Goal: Task Accomplishment & Management: Manage account settings

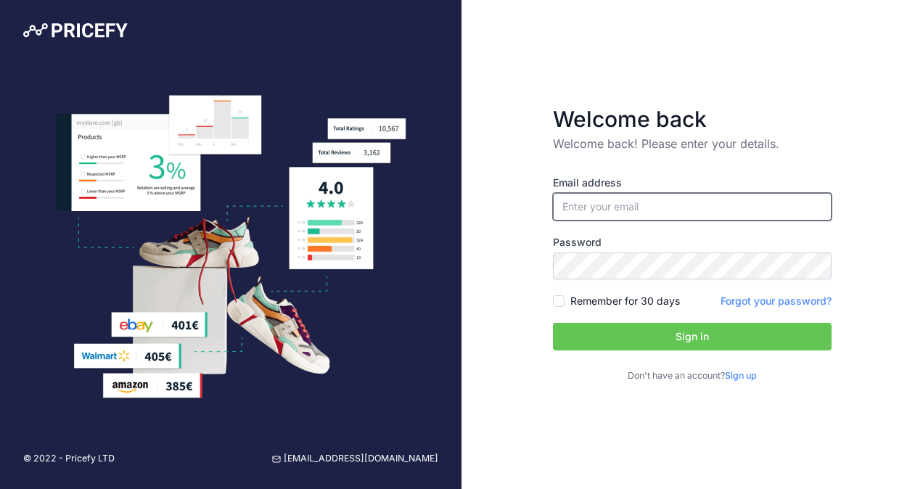
paste input "fran@ozbackcountry.com.au"
type input "fran@ozbackcountry.com.au"
click at [556, 297] on input "Remember for 30 days" at bounding box center [559, 301] width 12 height 12
checkbox input "true"
click at [634, 332] on button "Sign in" at bounding box center [692, 337] width 279 height 28
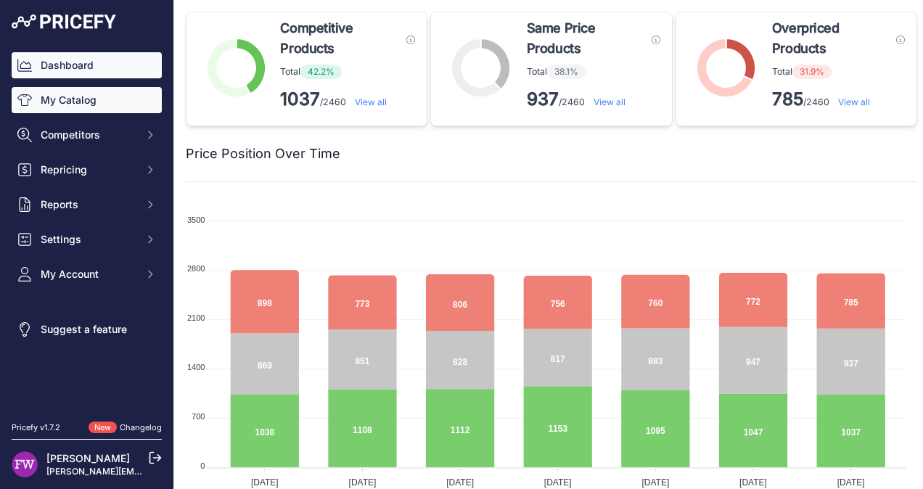
click at [66, 103] on link "My Catalog" at bounding box center [87, 100] width 150 height 26
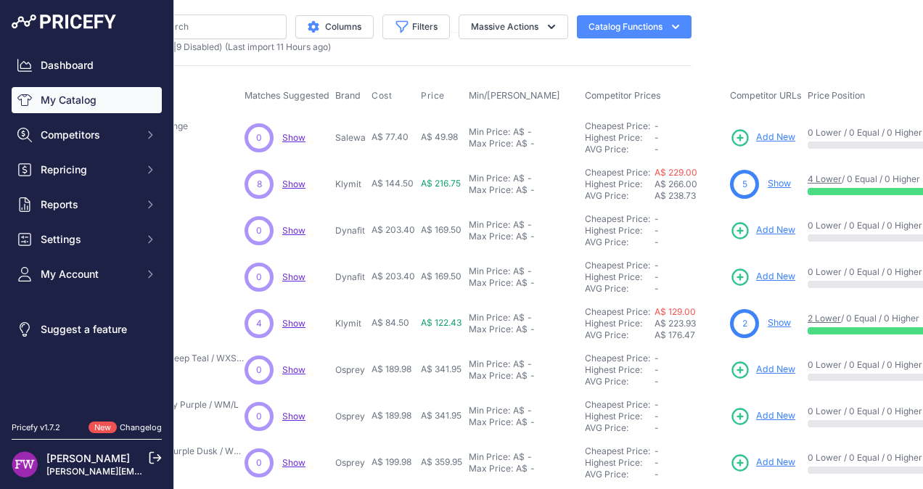
scroll to position [0, 222]
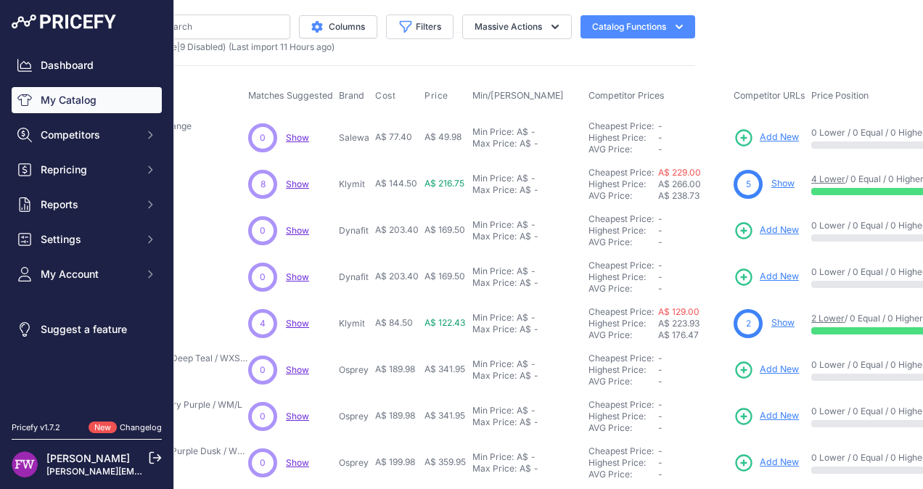
click at [480, 9] on div "You are not connected to the internet. My Catalog" at bounding box center [329, 435] width 731 height 871
click at [425, 30] on button "Filters" at bounding box center [419, 27] width 67 height 25
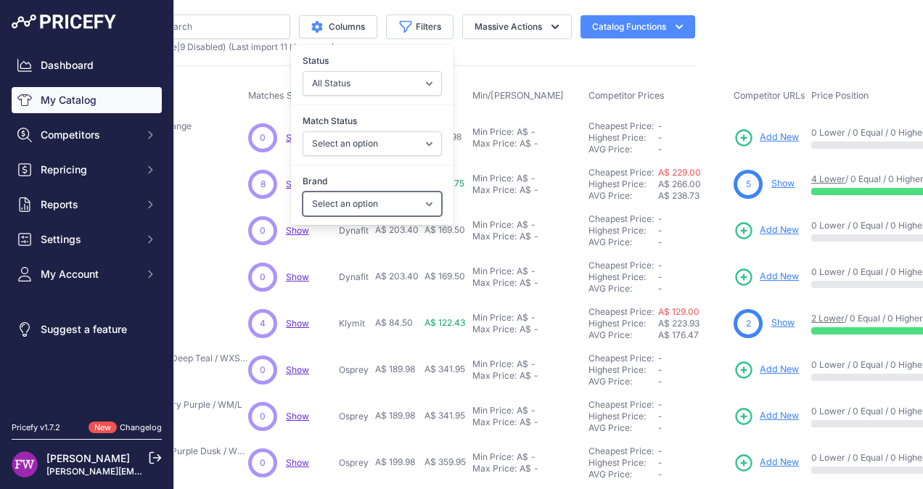
click at [408, 200] on select "Select an option 100% 226ERS Abus Albek Arva Basil BBB Cycling Biolite Black Di…" at bounding box center [372, 204] width 139 height 25
select select "Offgrid"
click at [303, 192] on select "Select an option 100% 226ERS Abus Albek Arva Basil BBB Cycling Biolite Black Di…" at bounding box center [372, 204] width 139 height 25
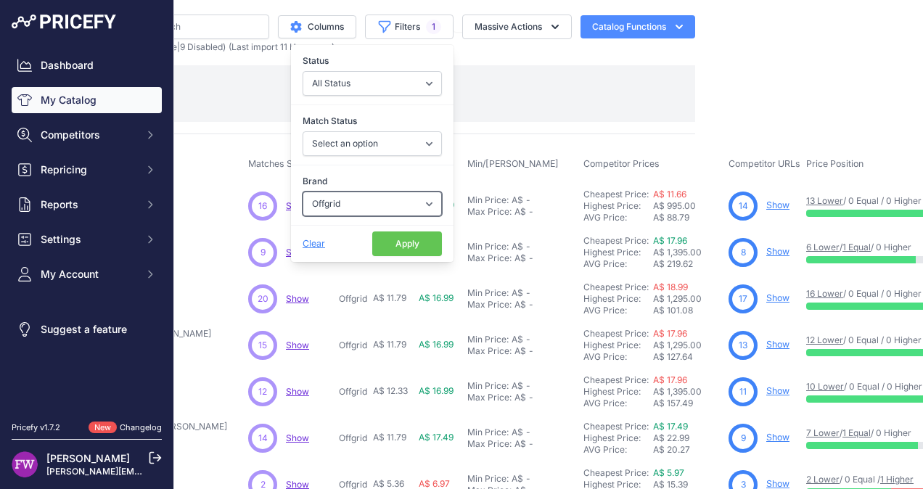
scroll to position [0, 178]
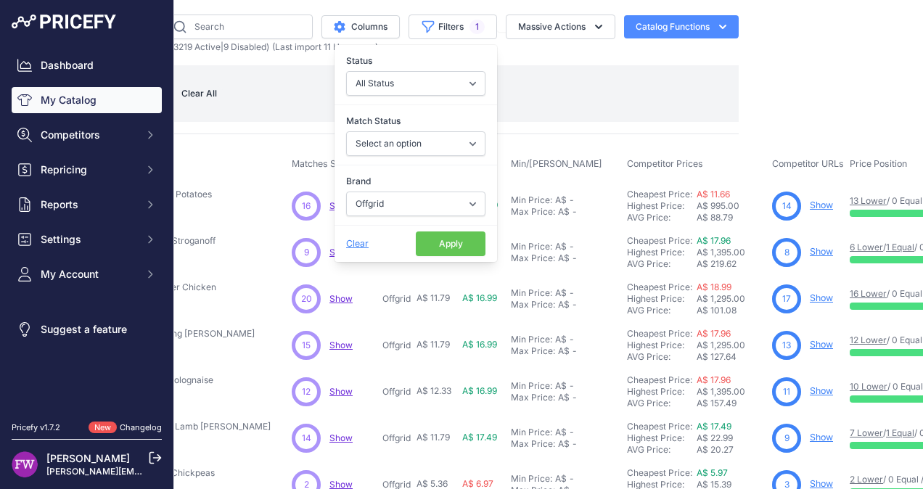
click at [436, 238] on button "Apply" at bounding box center [451, 243] width 70 height 25
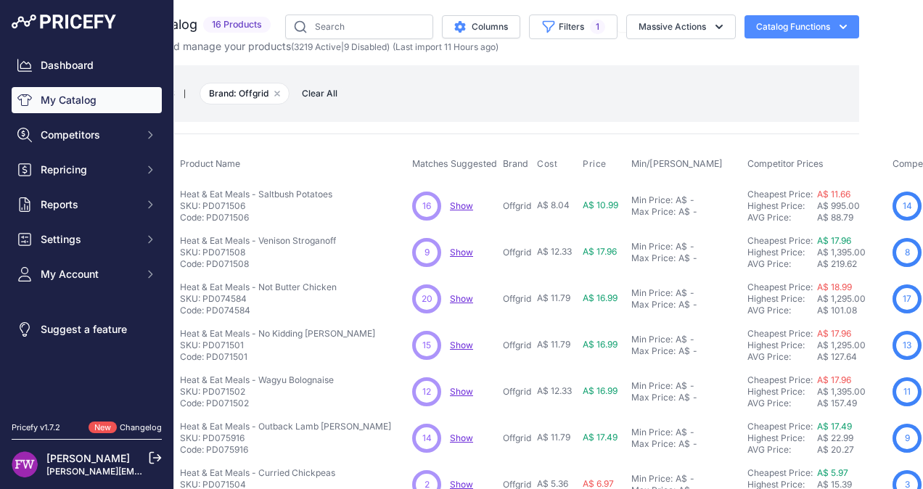
scroll to position [0, 54]
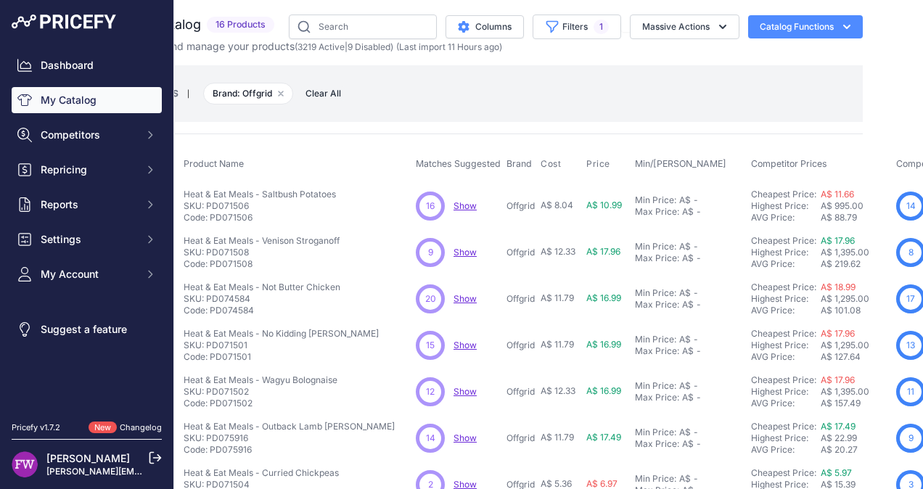
click at [466, 205] on span "Show" at bounding box center [464, 205] width 23 height 11
click at [462, 252] on span "Show" at bounding box center [464, 252] width 23 height 11
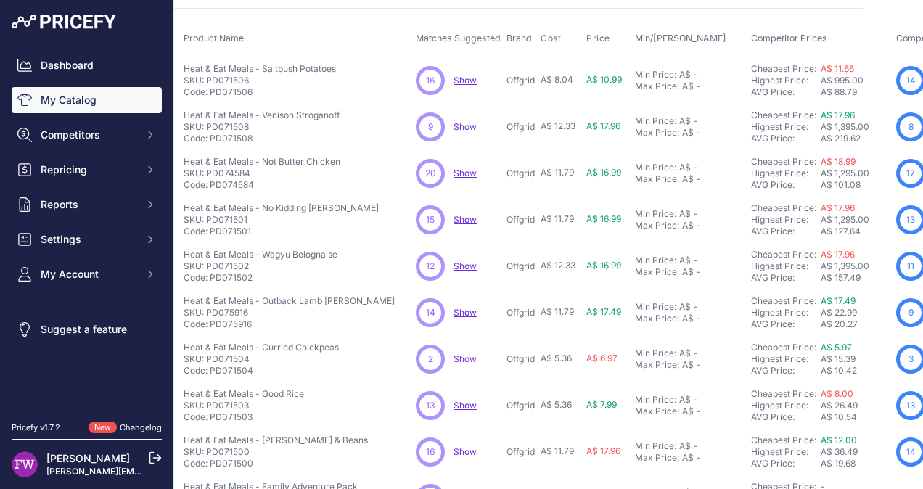
scroll to position [91, 54]
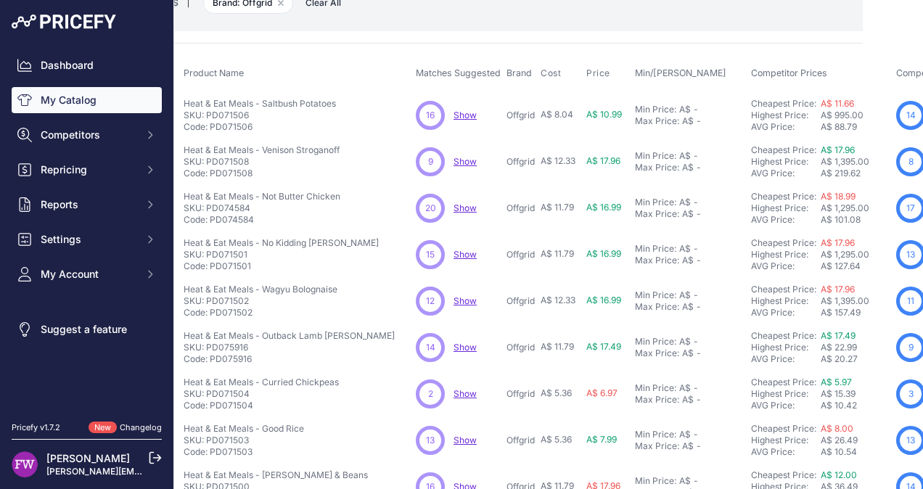
click at [464, 206] on span "Show" at bounding box center [464, 207] width 23 height 11
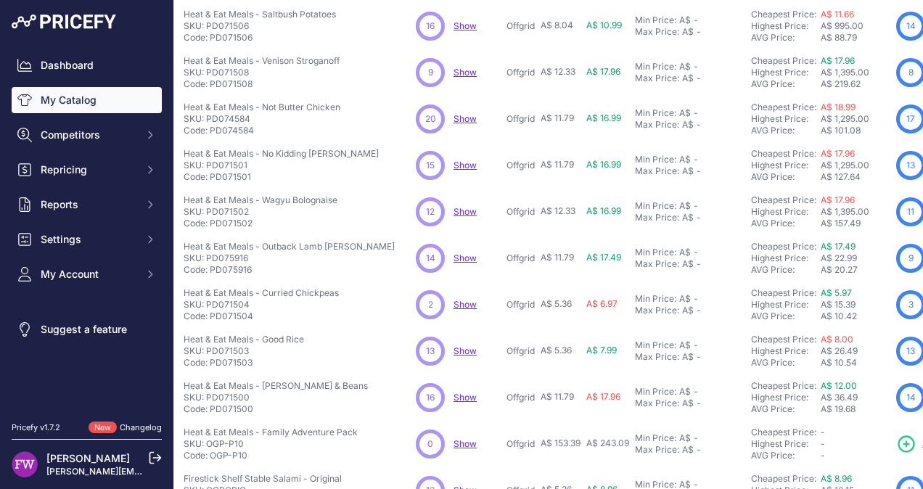
scroll to position [166, 54]
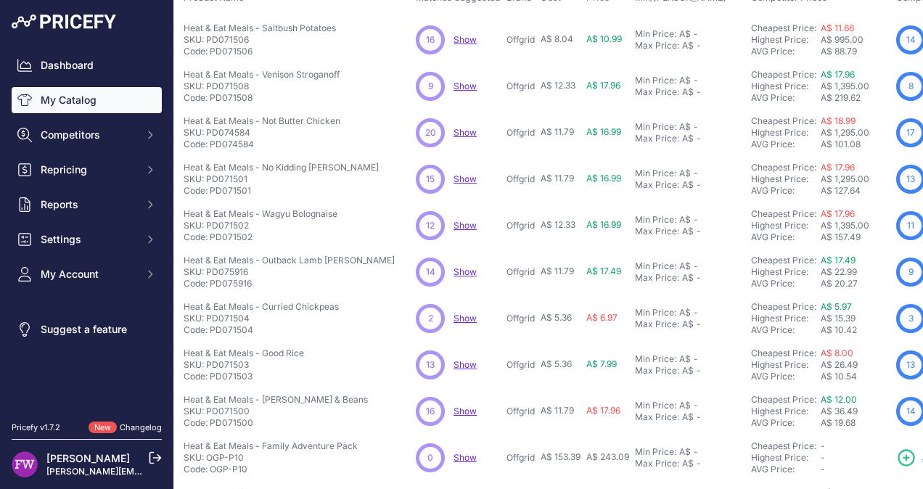
click at [469, 178] on span "Show" at bounding box center [464, 178] width 23 height 11
click at [469, 221] on span "Show" at bounding box center [464, 225] width 23 height 11
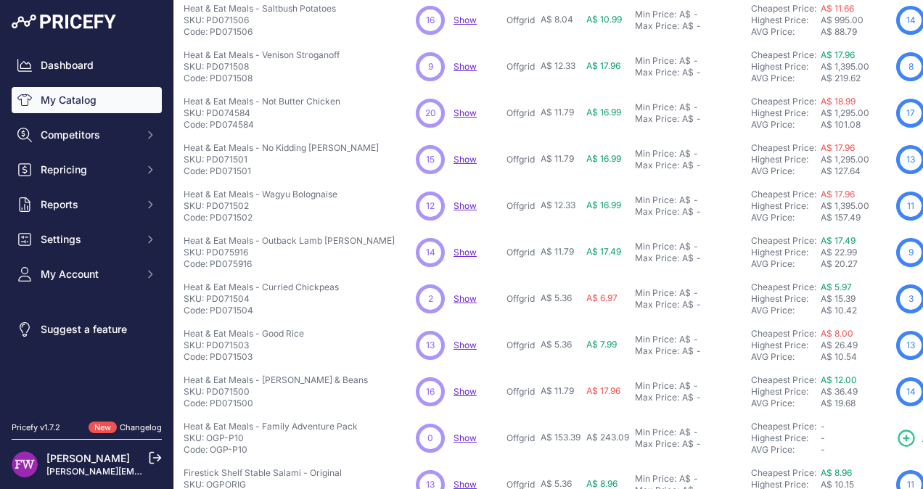
scroll to position [202, 54]
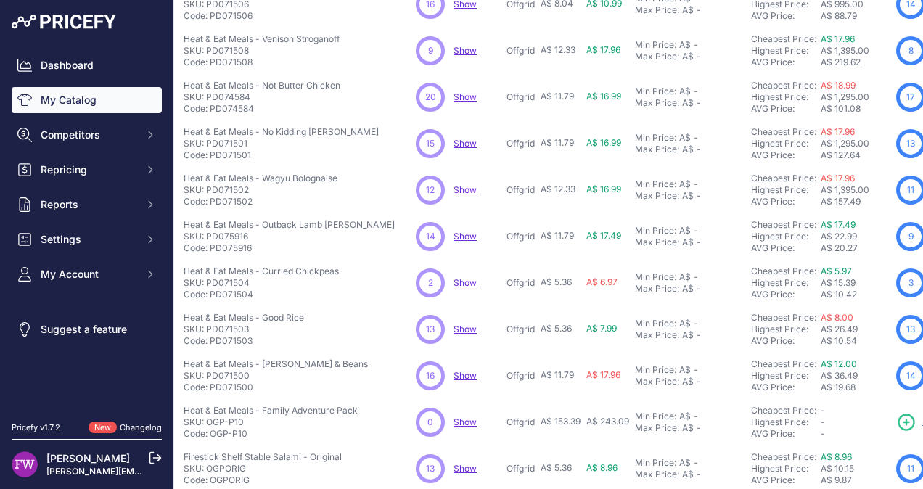
click at [466, 232] on span "Show" at bounding box center [464, 236] width 23 height 11
click at [464, 277] on span "Show" at bounding box center [464, 282] width 23 height 11
click at [469, 328] on span "Show" at bounding box center [464, 329] width 23 height 11
click at [472, 324] on span "Show" at bounding box center [464, 329] width 23 height 11
click at [466, 376] on span "Show" at bounding box center [464, 375] width 23 height 11
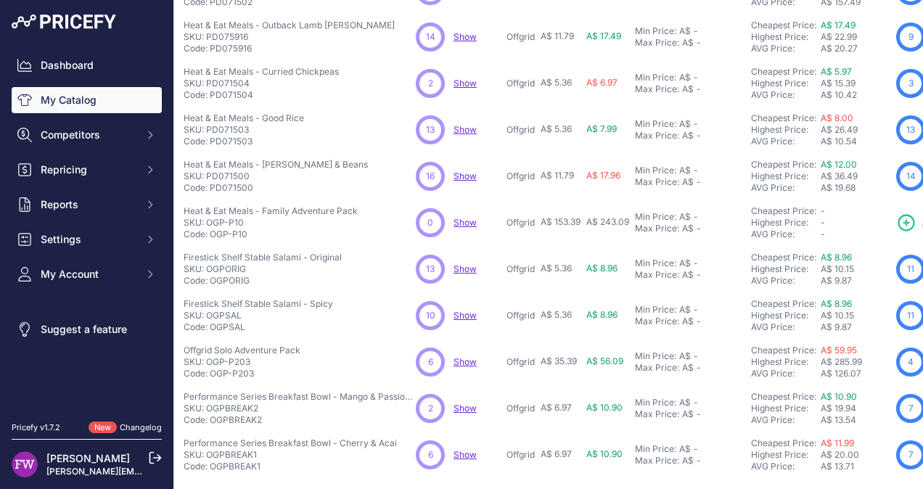
scroll to position [459, 54]
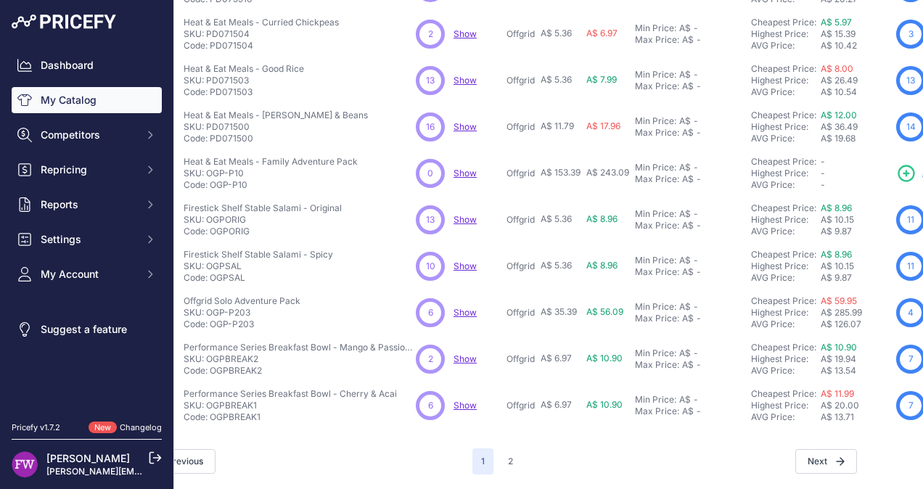
click at [466, 214] on span "Show" at bounding box center [464, 219] width 23 height 11
click at [462, 260] on span "Show" at bounding box center [464, 265] width 23 height 11
click at [468, 307] on span "Show" at bounding box center [464, 312] width 23 height 11
click at [466, 353] on span "Show" at bounding box center [464, 358] width 23 height 11
click at [468, 400] on span "Show" at bounding box center [464, 405] width 23 height 11
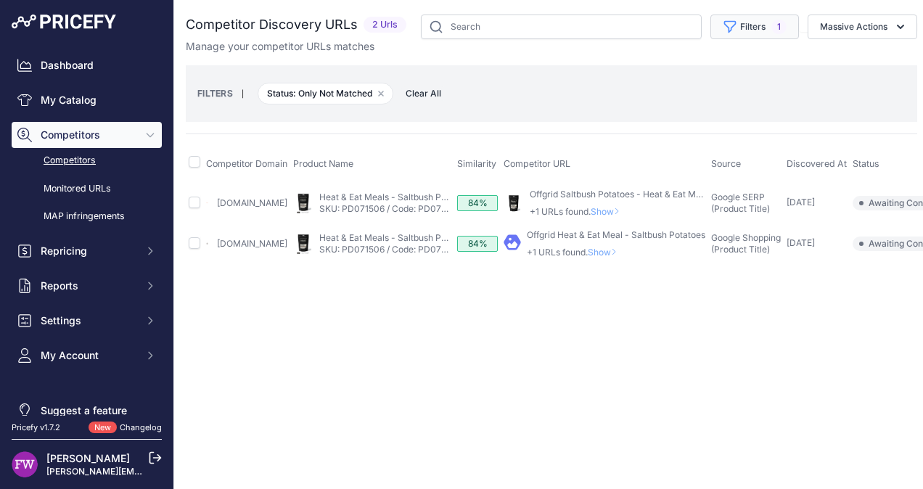
click at [795, 34] on button "Filters 1" at bounding box center [754, 27] width 89 height 25
click at [784, 25] on span "1" at bounding box center [778, 27] width 15 height 15
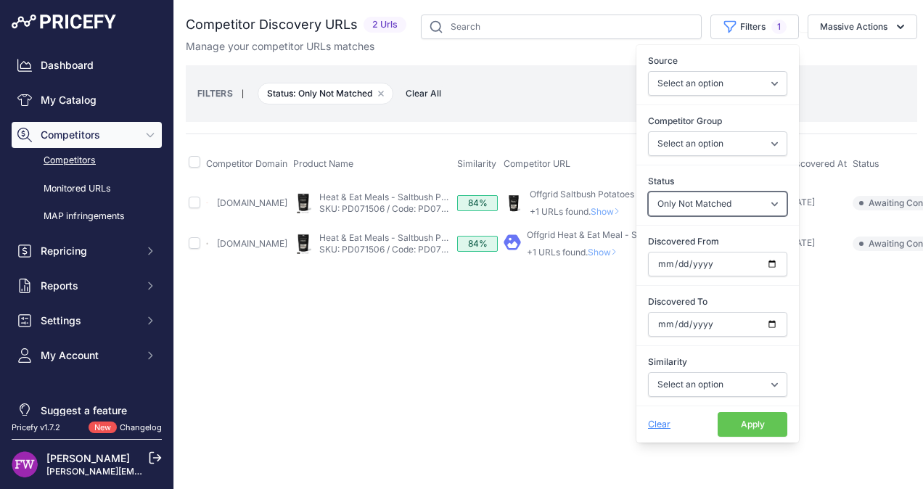
click at [752, 202] on select "Select an option Only Matched Only Not Matched" at bounding box center [717, 204] width 139 height 25
click at [648, 192] on select "Select an option Only Matched Only Not Matched" at bounding box center [717, 204] width 139 height 25
click at [763, 419] on button "Apply" at bounding box center [753, 424] width 70 height 25
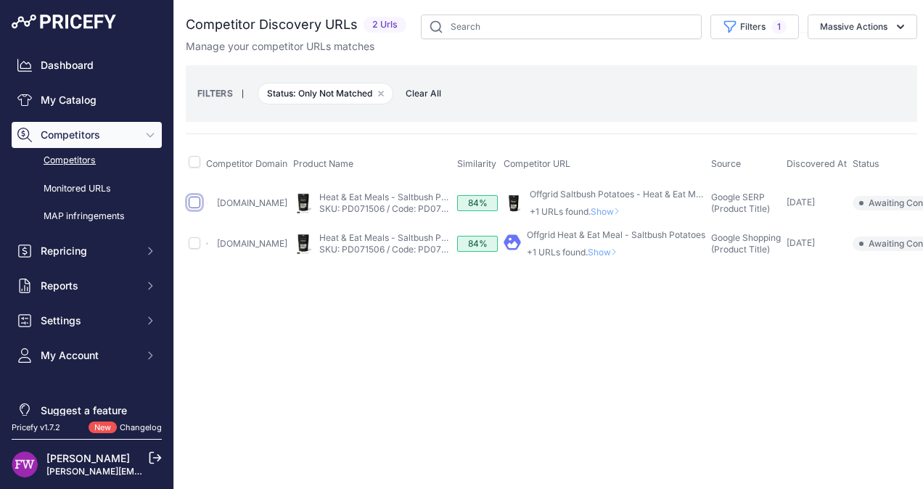
click at [192, 197] on input "checkbox" at bounding box center [195, 203] width 12 height 12
checkbox input "true"
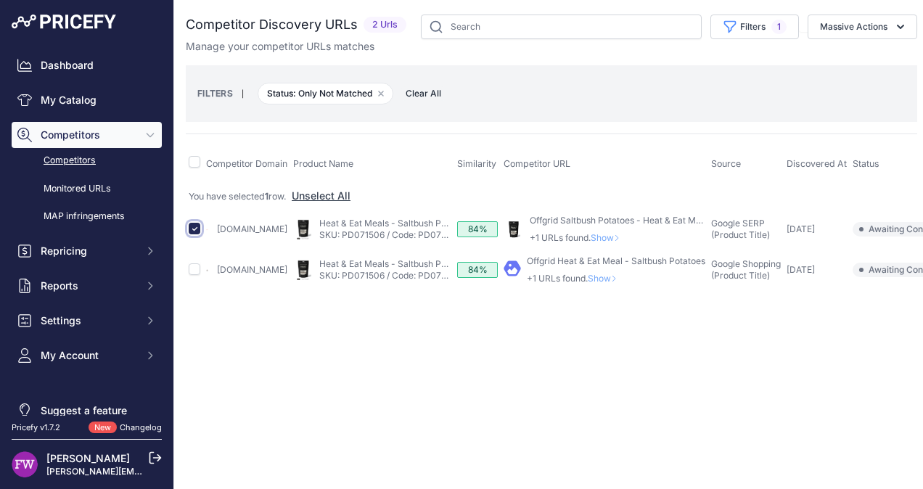
click at [198, 225] on input "checkbox" at bounding box center [195, 229] width 12 height 12
checkbox input "false"
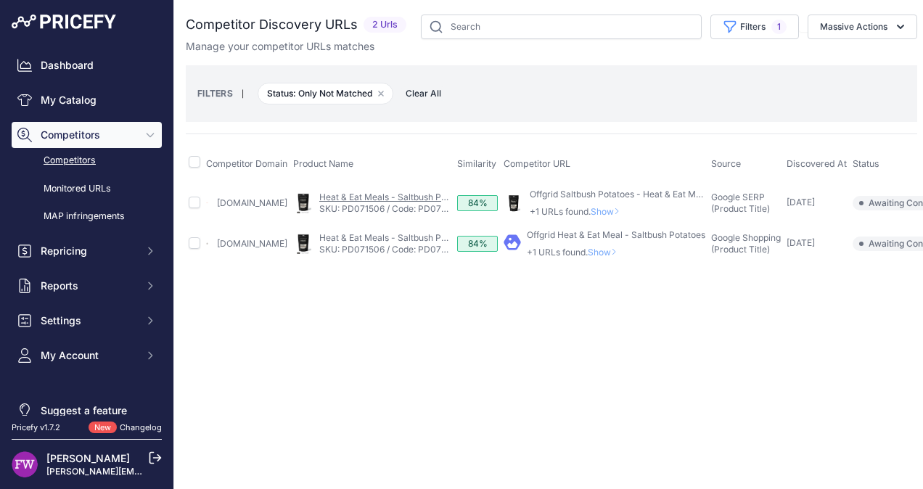
click at [358, 192] on link "Heat & Eat Meals - Saltbush Potatoes" at bounding box center [395, 197] width 152 height 11
click at [788, 31] on button "Filters 1" at bounding box center [754, 27] width 89 height 25
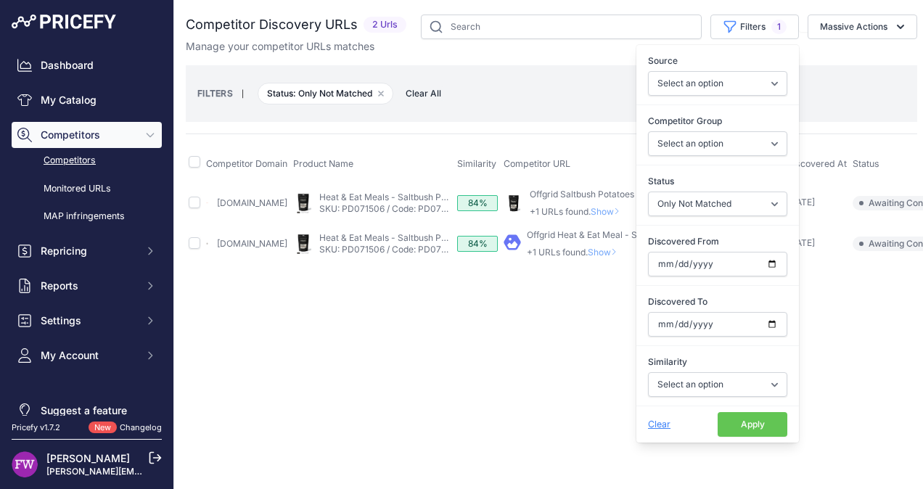
click at [747, 417] on button "Apply" at bounding box center [753, 424] width 70 height 25
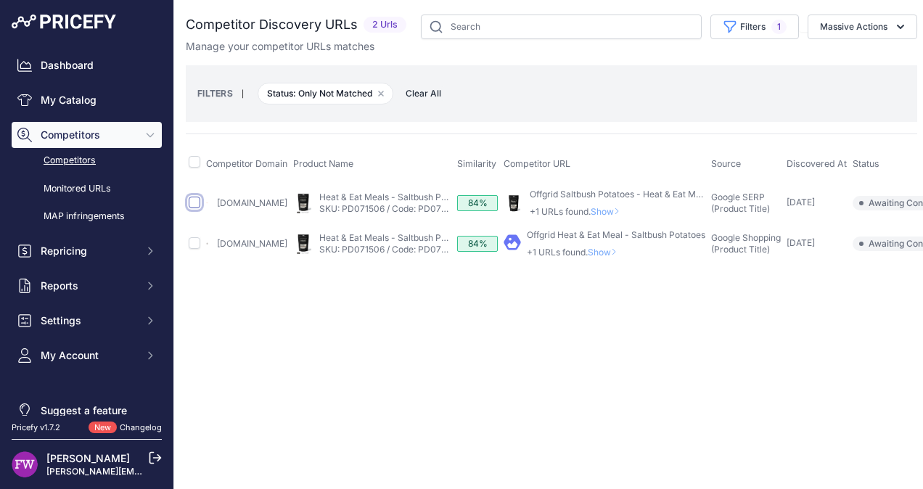
click at [197, 200] on input "checkbox" at bounding box center [195, 203] width 12 height 12
checkbox input "true"
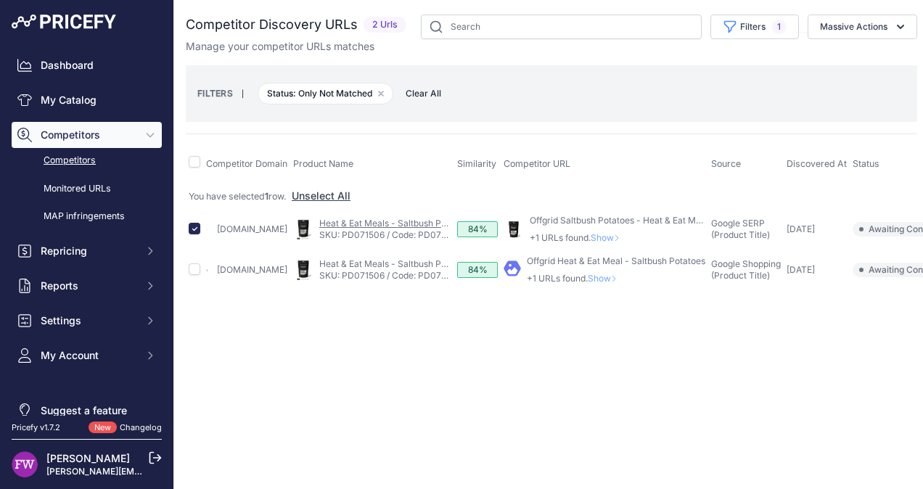
click at [373, 223] on link "Heat & Eat Meals - Saltbush Potatoes" at bounding box center [395, 223] width 152 height 11
drag, startPoint x: 614, startPoint y: 238, endPoint x: 607, endPoint y: 239, distance: 7.4
click at [607, 239] on span "Show" at bounding box center [608, 237] width 35 height 11
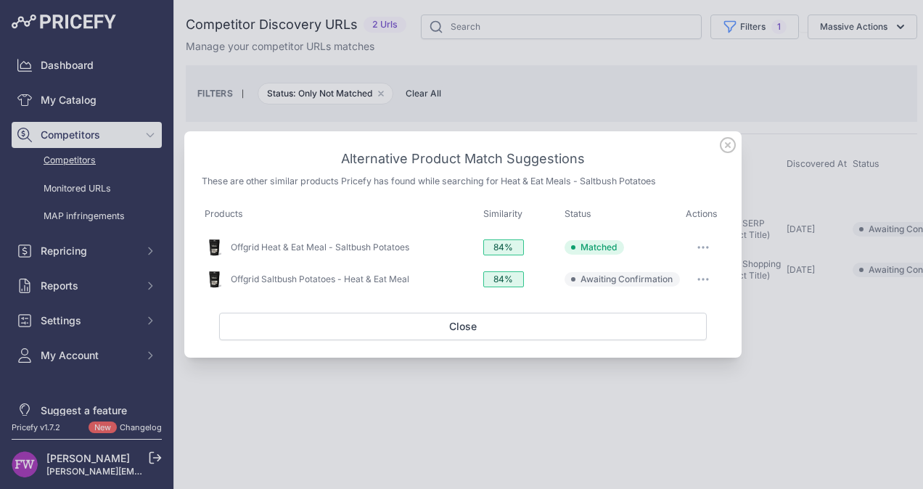
click at [729, 148] on icon at bounding box center [727, 145] width 15 height 15
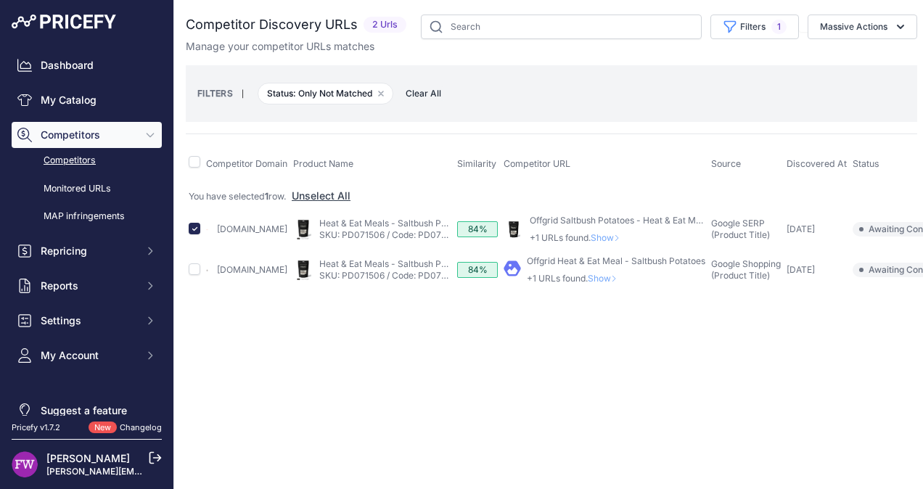
click at [620, 237] on span "Show" at bounding box center [608, 237] width 35 height 11
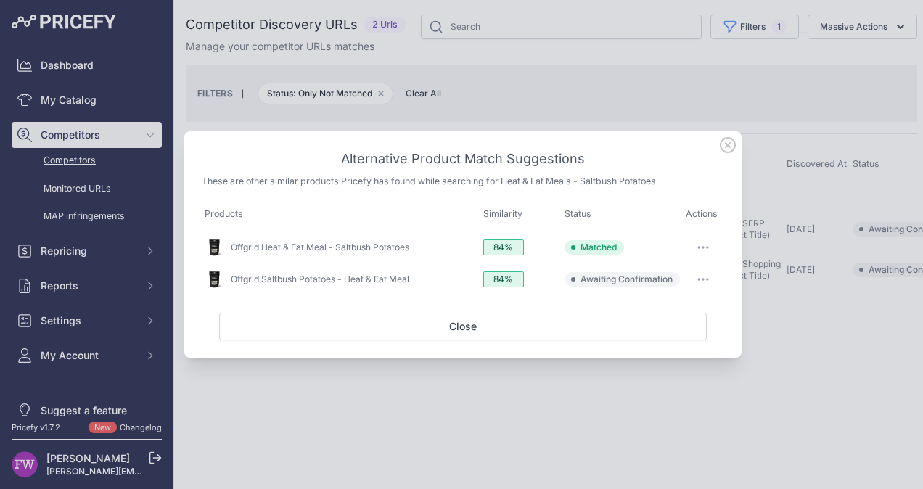
click at [731, 143] on icon at bounding box center [728, 145] width 16 height 16
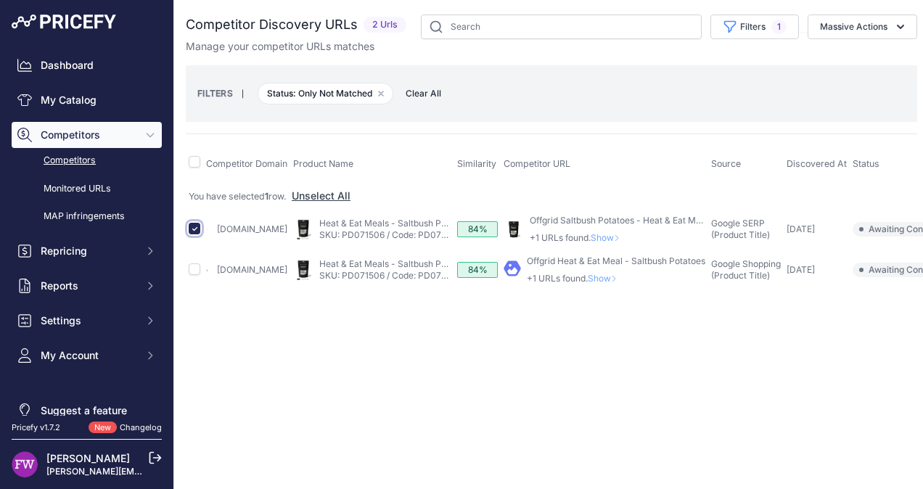
click at [195, 223] on input "checkbox" at bounding box center [195, 229] width 12 height 12
checkbox input "false"
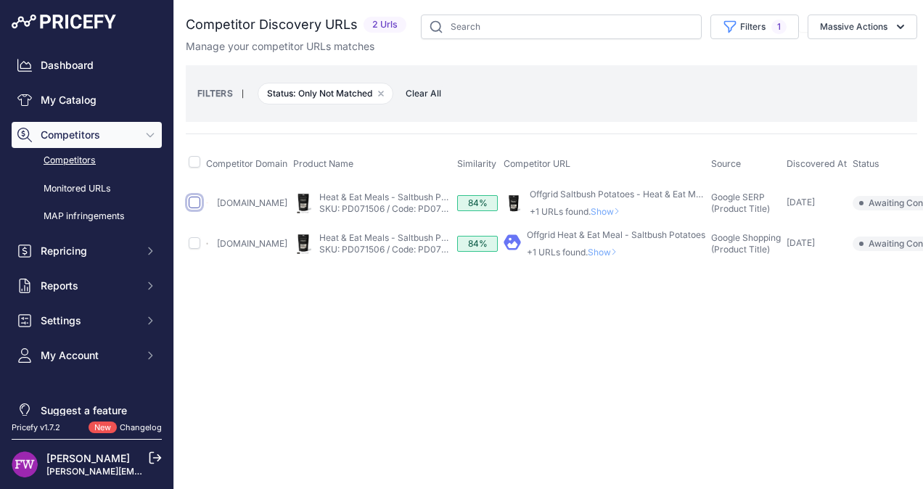
click at [194, 200] on input "checkbox" at bounding box center [195, 203] width 12 height 12
checkbox input "true"
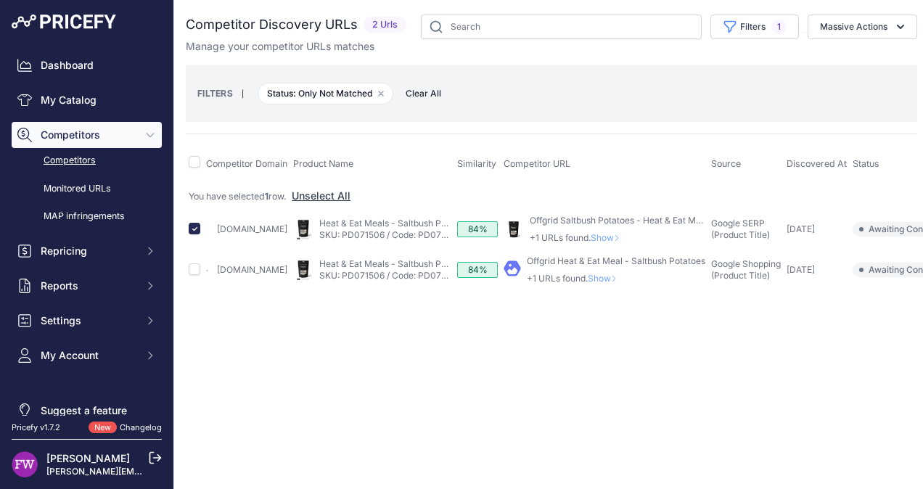
click at [261, 225] on link "Macpac.com.au" at bounding box center [252, 228] width 70 height 11
click at [193, 269] on input "checkbox" at bounding box center [195, 269] width 12 height 12
checkbox input "true"
click at [255, 270] on link "Tacticalgear.com.au" at bounding box center [252, 269] width 70 height 11
click at [576, 218] on link "Offgrid Saltbush Potatoes - Heat & Eat Meal" at bounding box center [619, 220] width 178 height 11
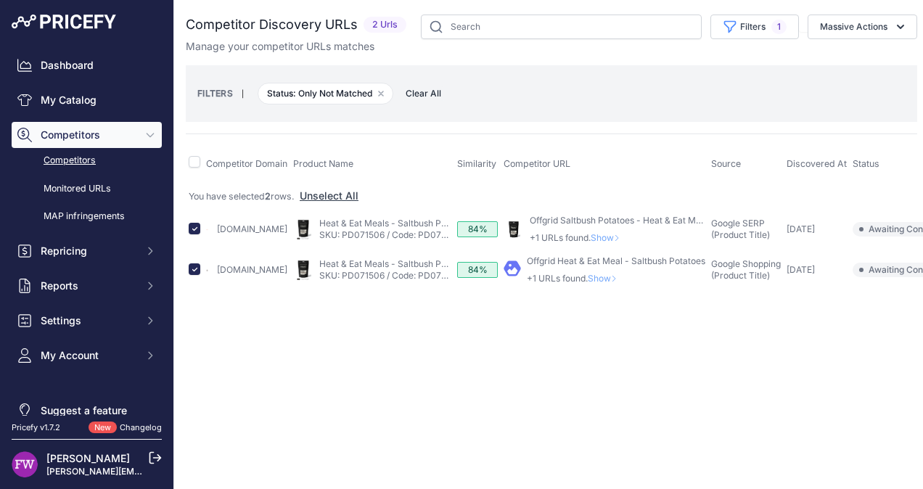
click at [607, 258] on link "Offgrid Heat & Eat Meal - Saltbush Potatoes" at bounding box center [616, 260] width 178 height 11
click at [897, 28] on icon "button" at bounding box center [900, 27] width 15 height 15
click at [768, 44] on div "Manage your competitor URLs matches" at bounding box center [551, 46] width 731 height 15
click at [788, 30] on button "Filters 1" at bounding box center [754, 27] width 89 height 25
click at [815, 48] on div "Manage your competitor URLs matches" at bounding box center [551, 46] width 731 height 15
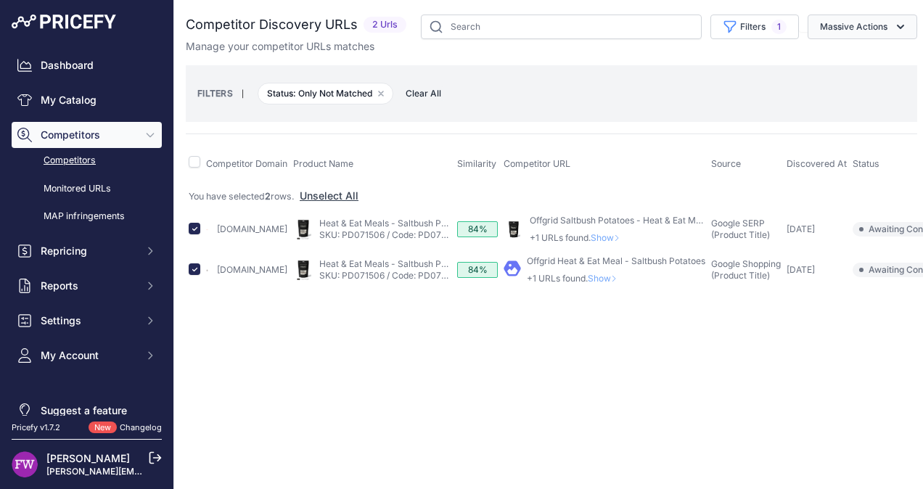
click at [903, 32] on icon "button" at bounding box center [900, 27] width 15 height 15
click at [742, 48] on div "Manage your competitor URLs matches" at bounding box center [551, 46] width 731 height 15
click at [906, 28] on icon "button" at bounding box center [900, 27] width 15 height 15
click at [869, 65] on span "Confirm Match" at bounding box center [848, 60] width 70 height 12
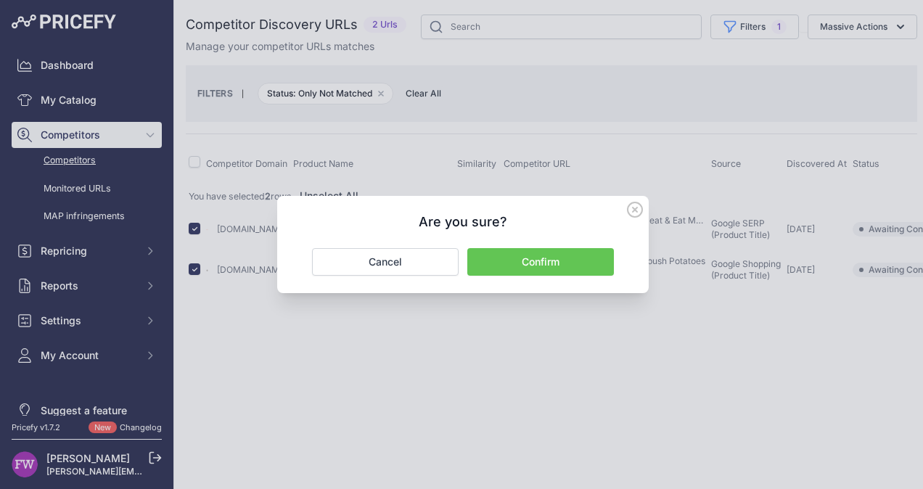
click at [570, 262] on button "Confirm" at bounding box center [540, 262] width 147 height 28
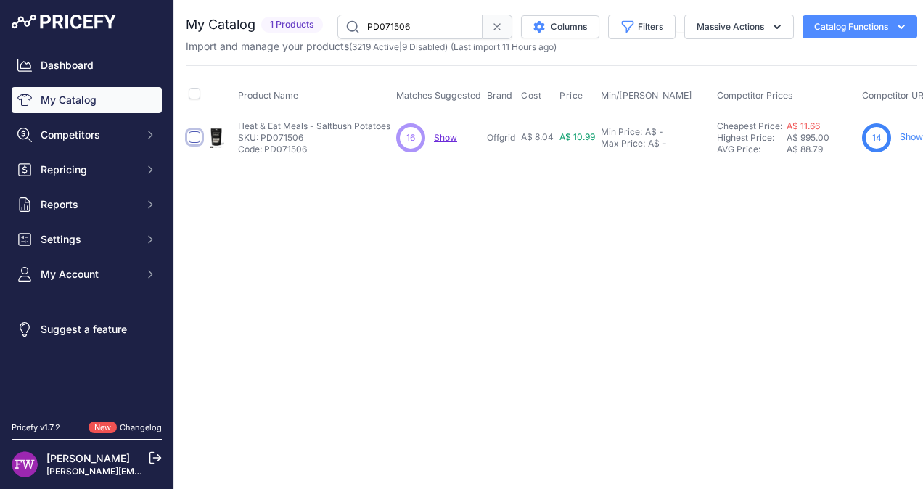
click at [196, 141] on input "checkbox" at bounding box center [195, 137] width 12 height 12
checkbox input "true"
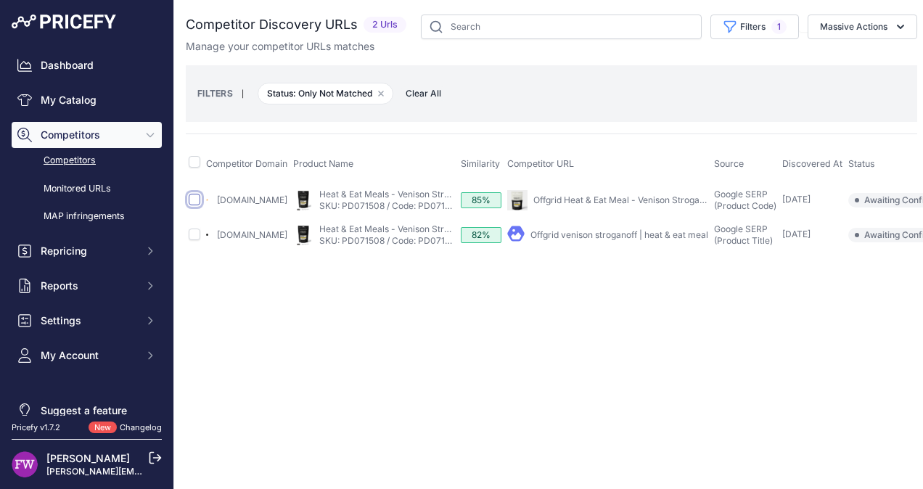
click at [194, 200] on input "checkbox" at bounding box center [195, 200] width 12 height 12
checkbox input "true"
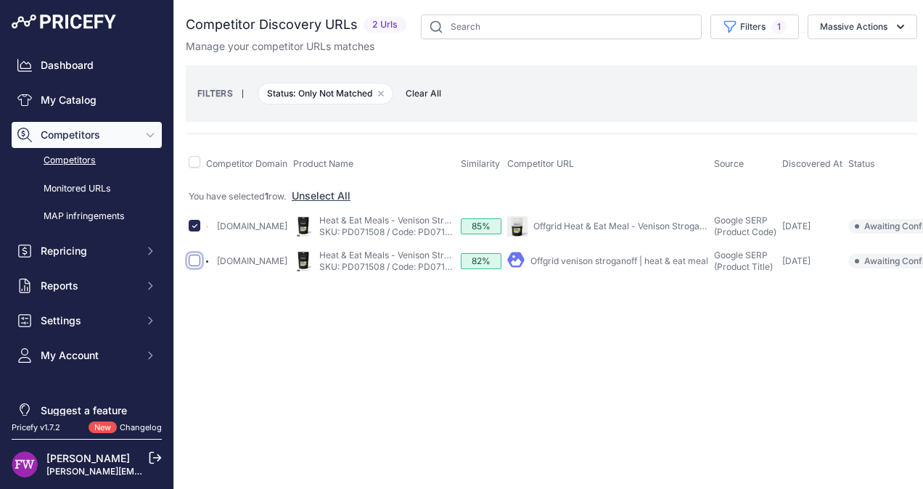
click at [194, 266] on input "checkbox" at bounding box center [195, 261] width 12 height 12
checkbox input "true"
drag, startPoint x: 597, startPoint y: 266, endPoint x: 559, endPoint y: 303, distance: 53.4
click at [559, 303] on div "Close You are not connected to the internet." at bounding box center [551, 244] width 755 height 489
click at [785, 28] on span "1" at bounding box center [778, 27] width 15 height 15
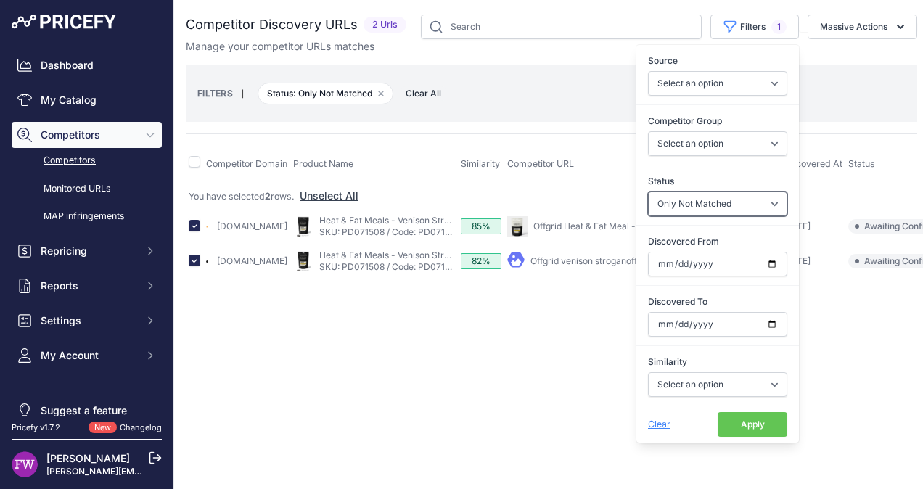
click at [757, 202] on select "Select an option Only Matched Only Not Matched" at bounding box center [717, 204] width 139 height 25
click at [648, 192] on select "Select an option Only Matched Only Not Matched" at bounding box center [717, 204] width 139 height 25
click at [742, 414] on button "Apply" at bounding box center [753, 424] width 70 height 25
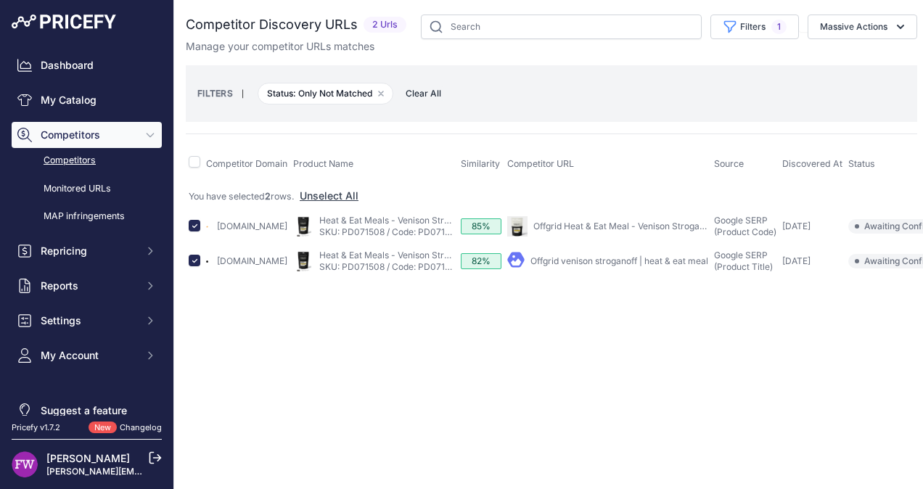
drag, startPoint x: 605, startPoint y: 226, endPoint x: 437, endPoint y: 302, distance: 184.8
click at [437, 302] on div "Close You are not connected to the internet." at bounding box center [551, 244] width 755 height 489
click at [898, 30] on icon "button" at bounding box center [900, 27] width 15 height 15
click at [861, 59] on span "Confirm Match" at bounding box center [848, 60] width 70 height 12
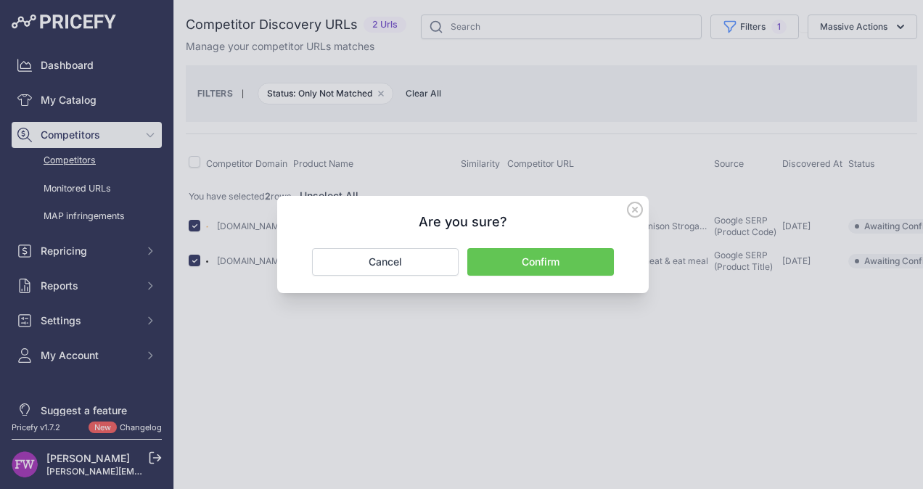
click at [584, 265] on button "Confirm" at bounding box center [540, 262] width 147 height 28
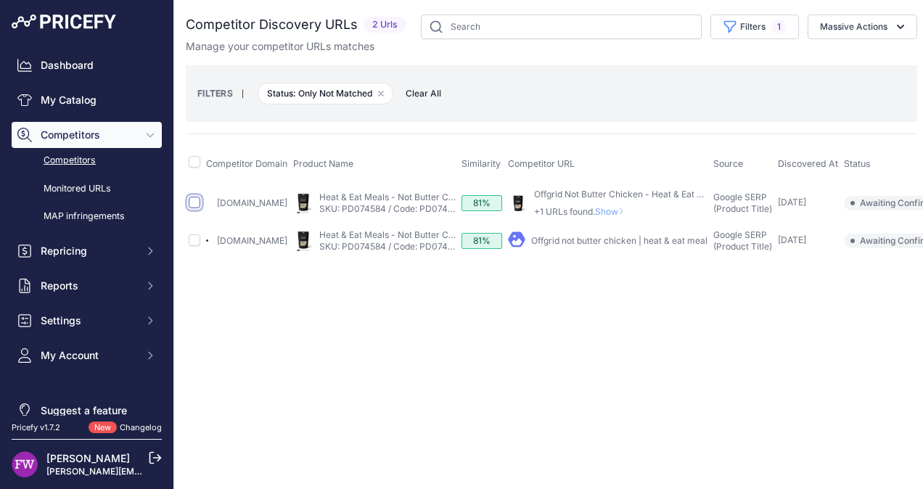
click at [192, 204] on input "checkbox" at bounding box center [195, 203] width 12 height 12
checkbox input "true"
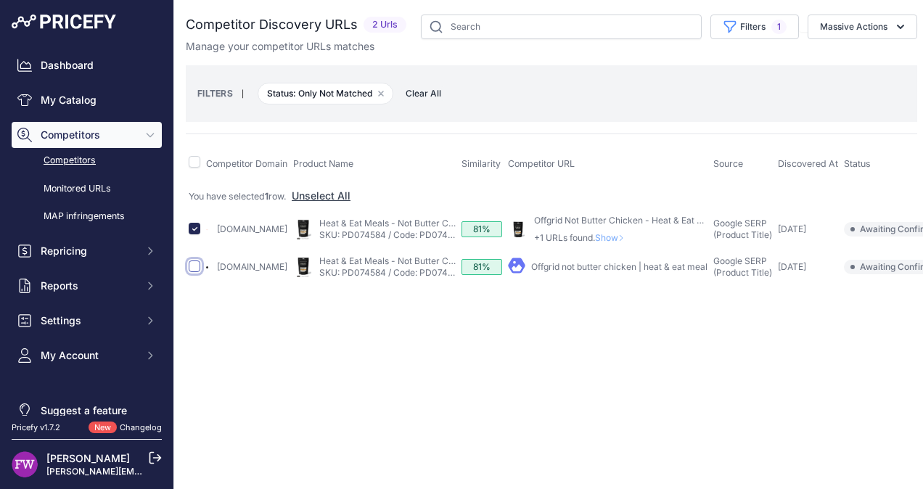
click at [194, 266] on input "checkbox" at bounding box center [195, 266] width 12 height 12
checkbox input "true"
click at [788, 28] on button "Filters 1" at bounding box center [754, 27] width 89 height 25
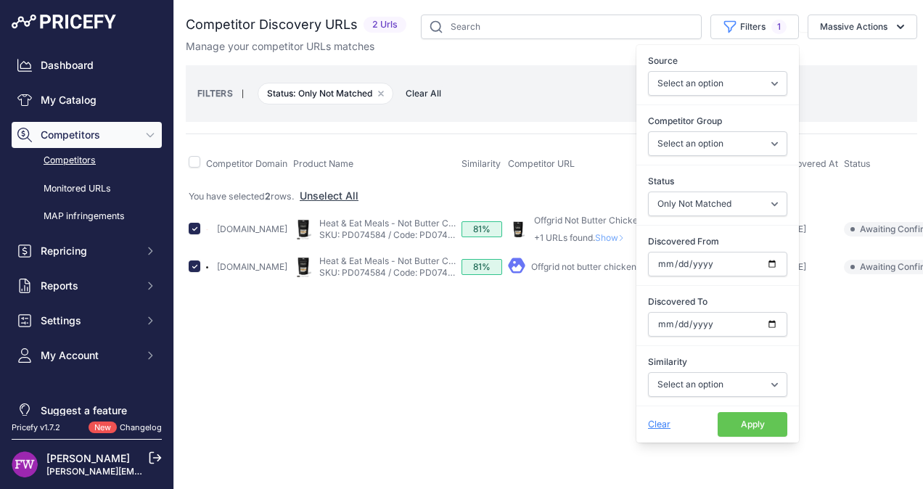
click at [753, 422] on button "Apply" at bounding box center [753, 424] width 70 height 25
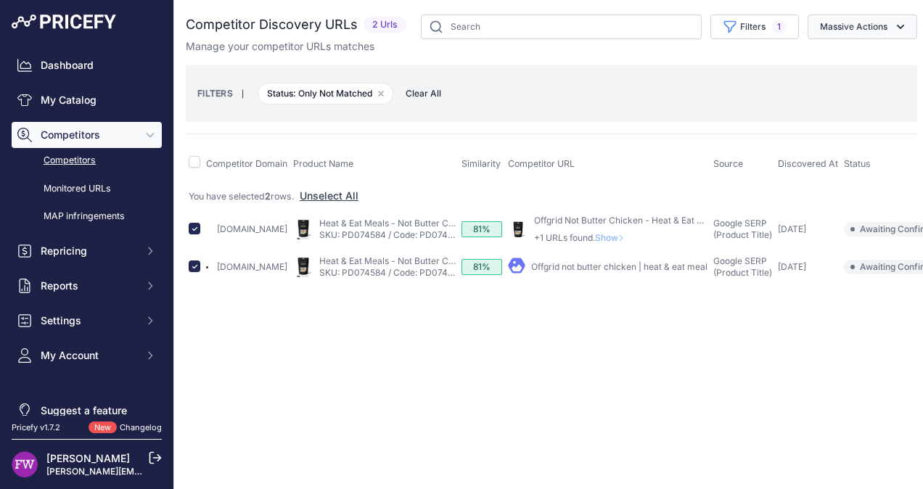
click at [907, 25] on icon "button" at bounding box center [900, 27] width 15 height 15
click at [871, 56] on span "Confirm Match" at bounding box center [848, 60] width 70 height 12
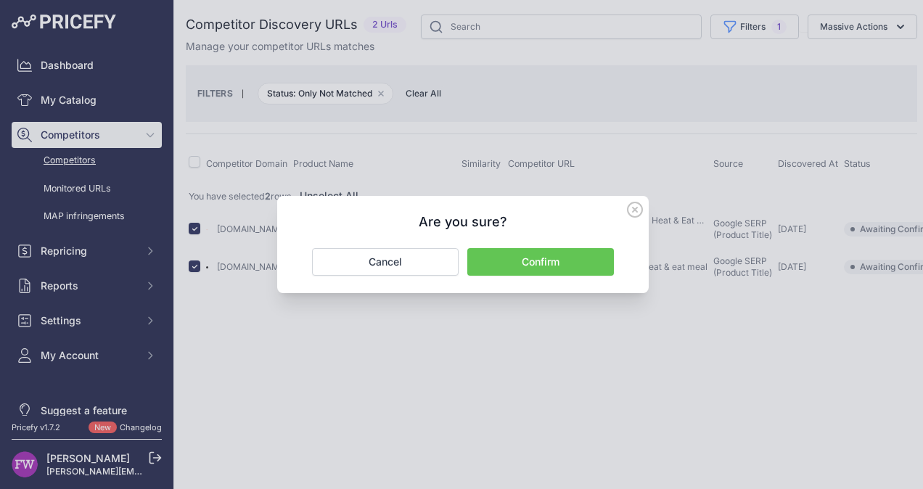
click at [578, 268] on button "Confirm" at bounding box center [540, 262] width 147 height 28
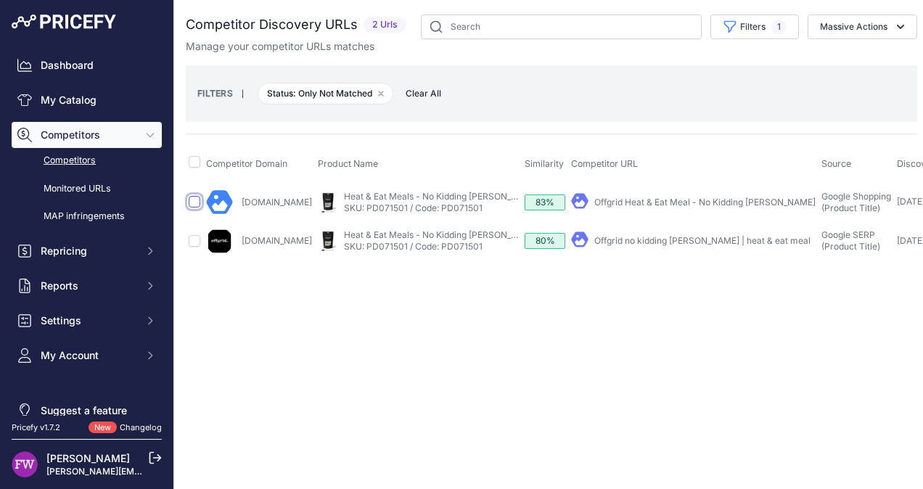
click at [198, 201] on input "checkbox" at bounding box center [195, 202] width 12 height 12
checkbox input "true"
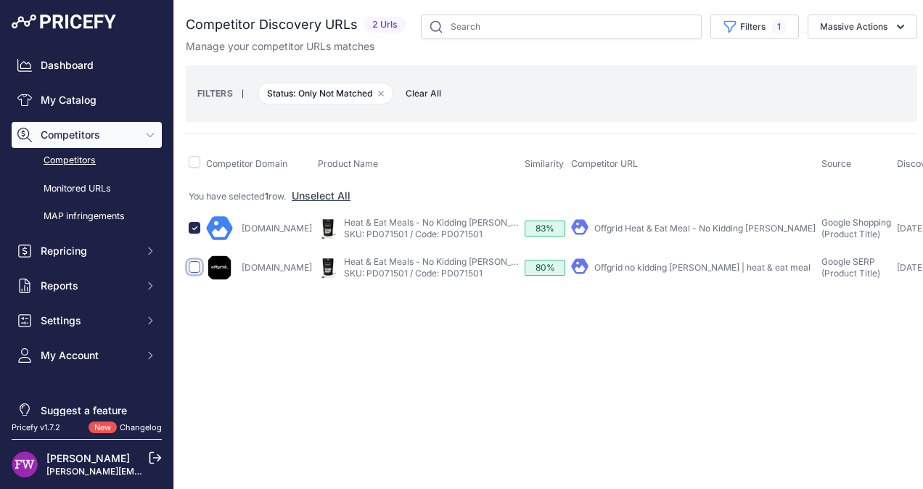
click at [196, 263] on input "checkbox" at bounding box center [195, 267] width 12 height 12
checkbox input "true"
click at [789, 26] on button "Filters 1" at bounding box center [754, 27] width 89 height 25
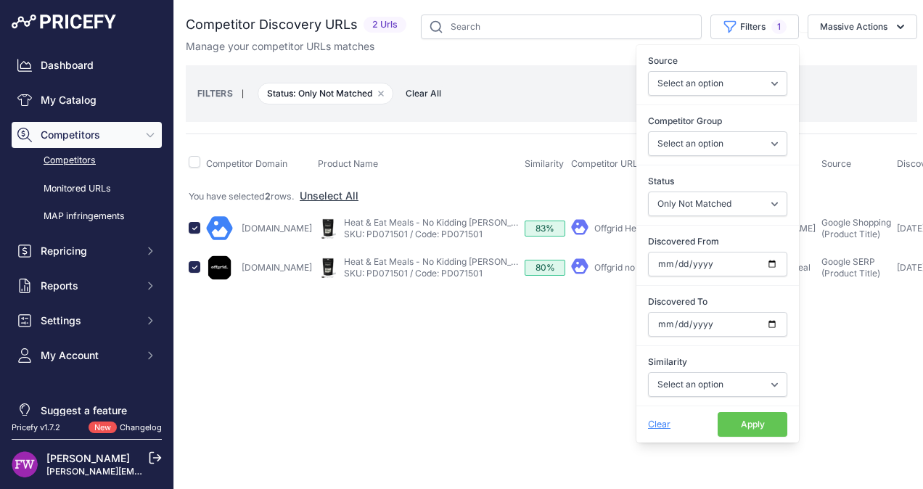
click at [770, 419] on button "Apply" at bounding box center [753, 424] width 70 height 25
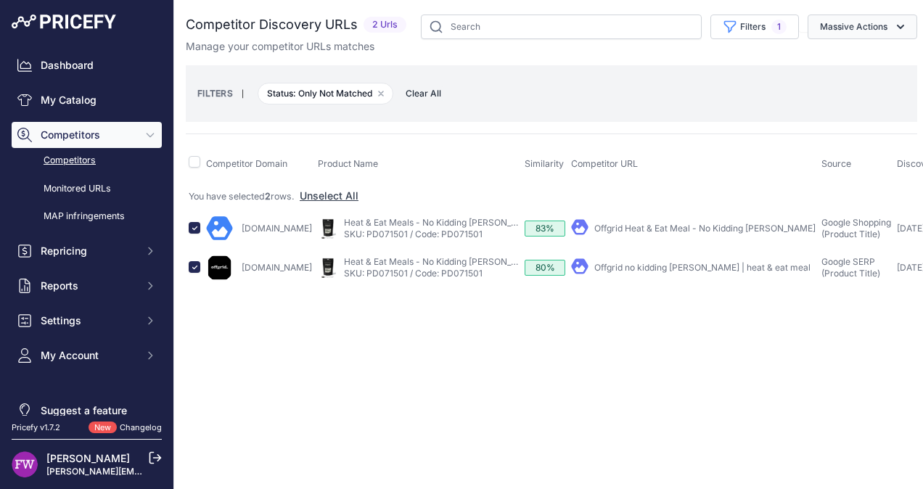
click at [899, 30] on icon "button" at bounding box center [900, 27] width 15 height 15
click at [883, 63] on span "Confirm Match" at bounding box center [848, 60] width 70 height 12
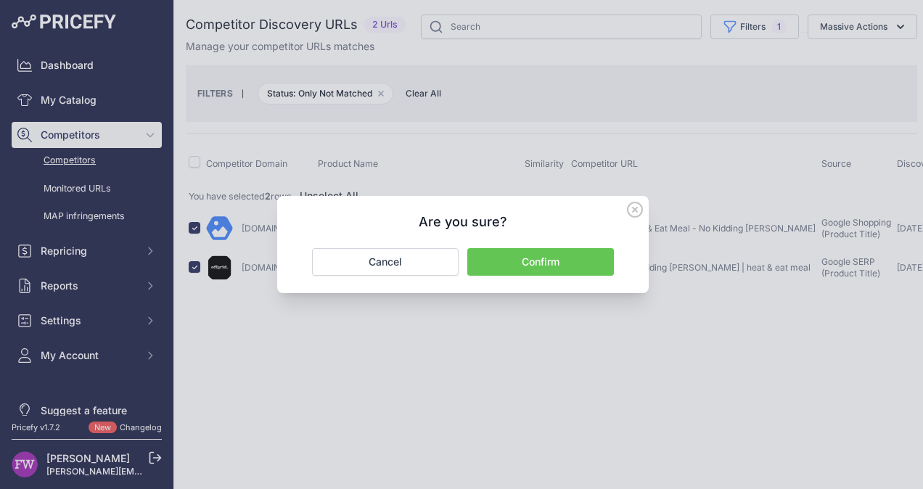
click at [582, 266] on button "Confirm" at bounding box center [540, 262] width 147 height 28
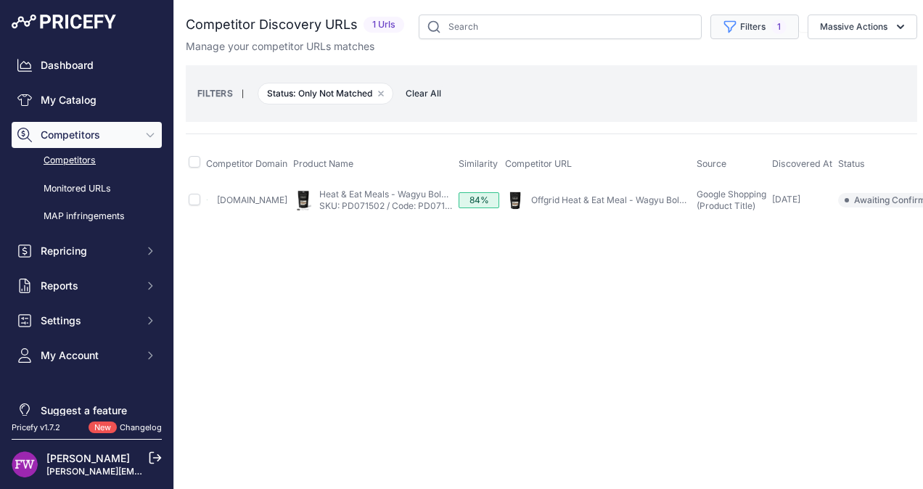
click at [788, 31] on button "Filters 1" at bounding box center [754, 27] width 89 height 25
click at [226, 299] on div "Close You are not connected to the internet." at bounding box center [551, 244] width 755 height 489
click at [194, 202] on input "checkbox" at bounding box center [195, 200] width 12 height 12
checkbox input "true"
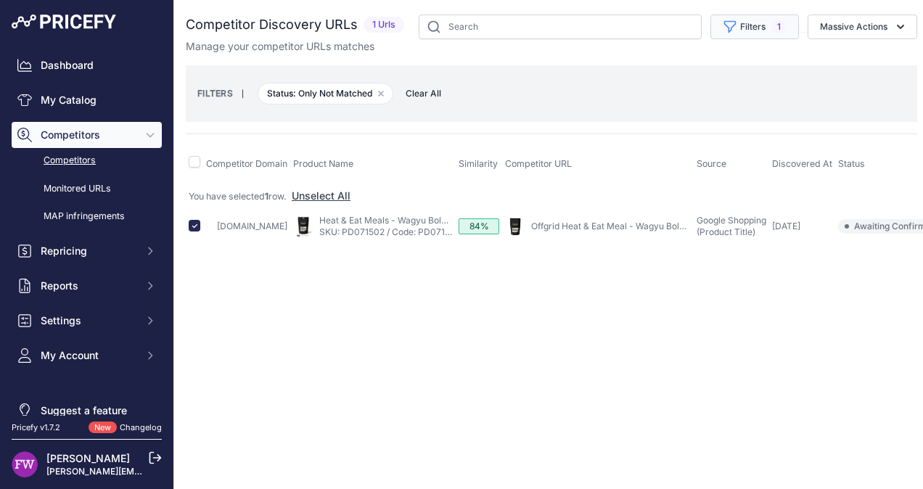
click at [788, 28] on button "Filters 1" at bounding box center [754, 27] width 89 height 25
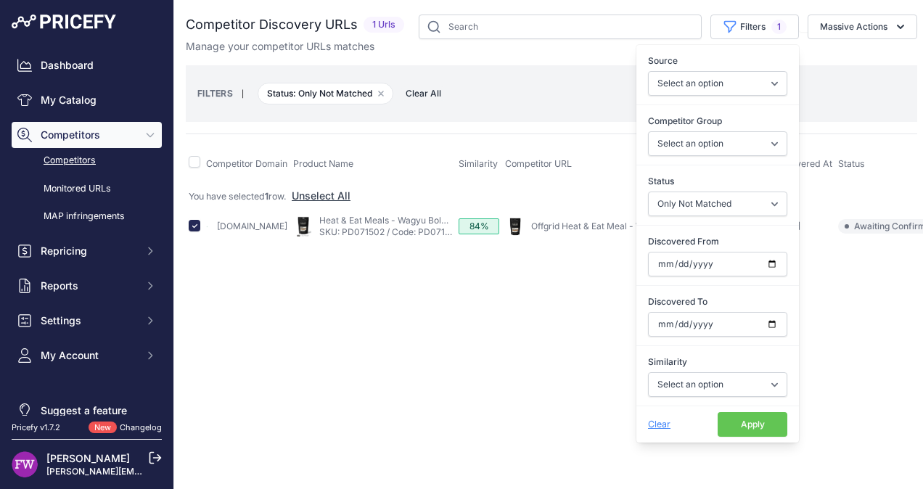
click at [773, 419] on button "Apply" at bounding box center [753, 424] width 70 height 25
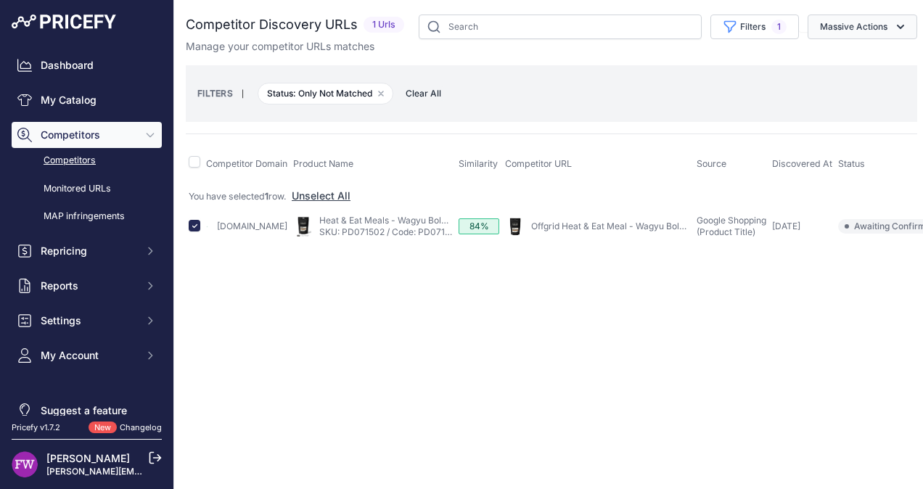
click at [901, 30] on icon "button" at bounding box center [900, 27] width 15 height 15
click at [716, 237] on td "Google Shopping (Product Title) This competitor url has been found performing a…" at bounding box center [731, 226] width 75 height 35
click at [904, 33] on icon "button" at bounding box center [900, 27] width 15 height 15
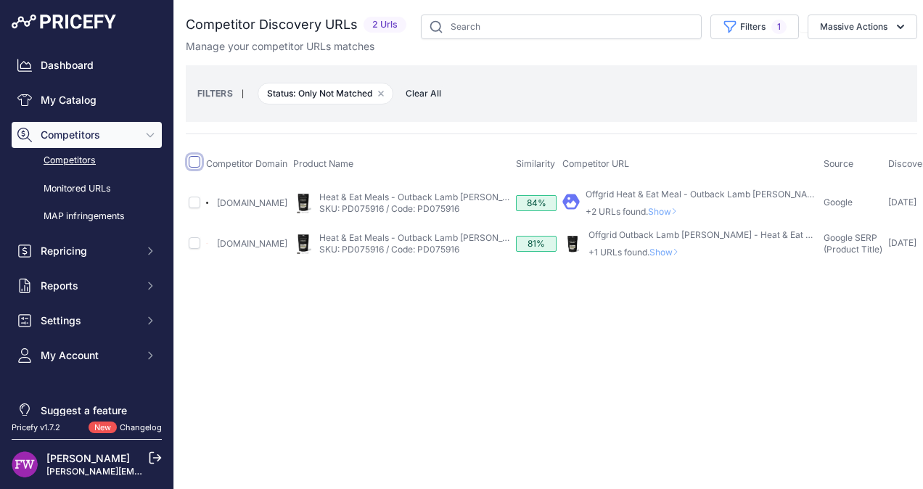
click at [194, 161] on input "checkbox" at bounding box center [195, 162] width 12 height 12
checkbox input "true"
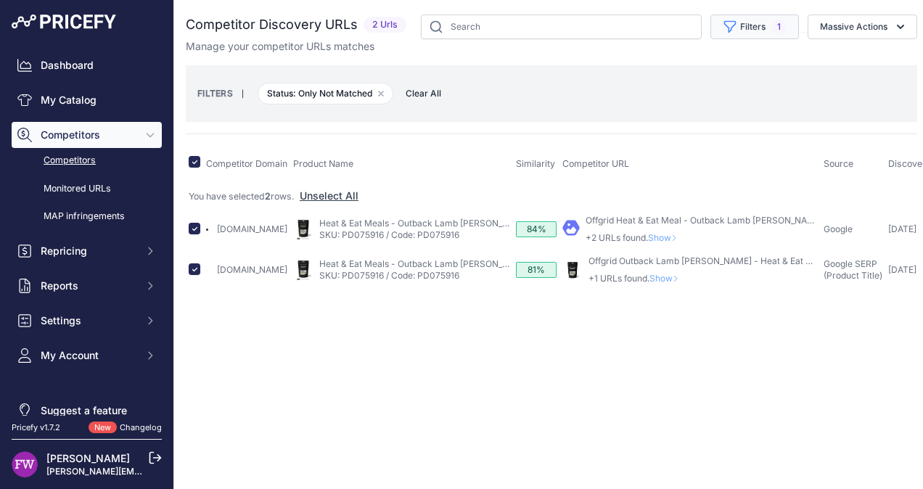
click at [789, 29] on button "Filters 1" at bounding box center [754, 27] width 89 height 25
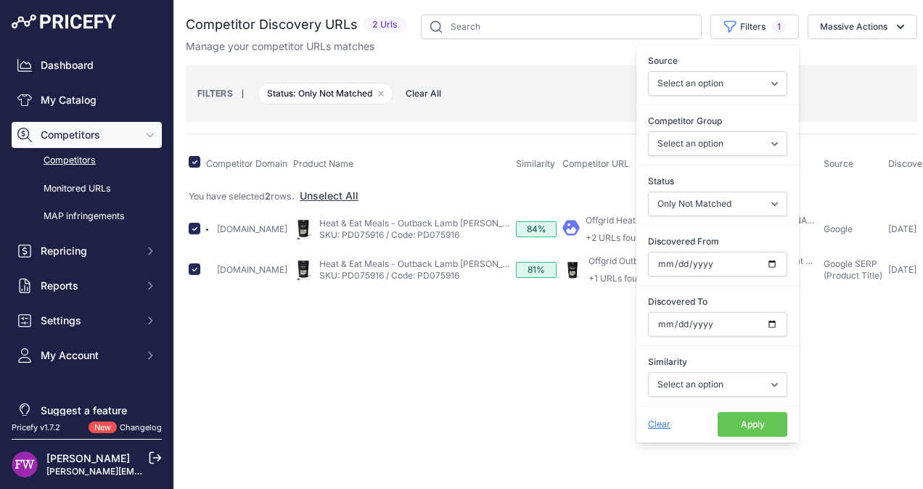
click at [744, 414] on button "Apply" at bounding box center [753, 424] width 70 height 25
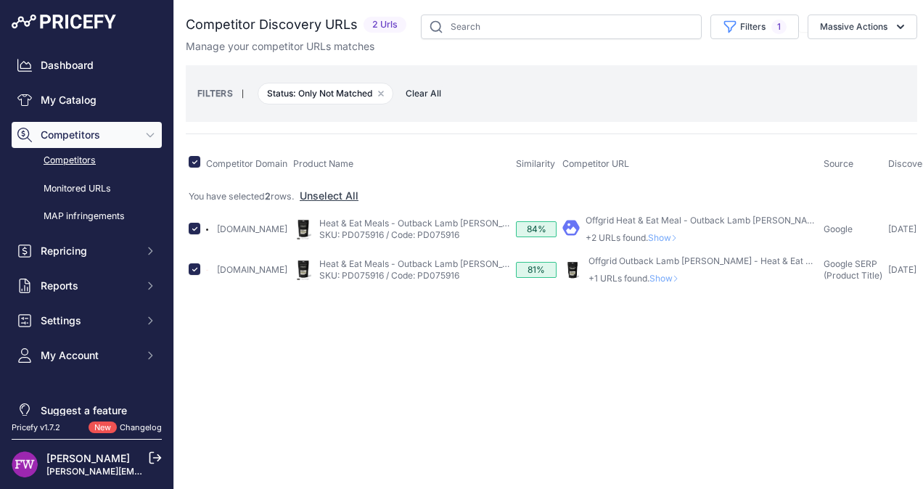
click at [604, 215] on link "Offgrid Heat & Eat Meal - Outback Lamb Curry" at bounding box center [704, 220] width 237 height 11
click at [618, 259] on link "Offgrid Outback Lamb Curry - Heat & Eat Meal" at bounding box center [706, 260] width 237 height 11
click at [898, 26] on icon "button" at bounding box center [900, 27] width 15 height 15
click at [857, 86] on button "Unmatch" at bounding box center [859, 87] width 116 height 26
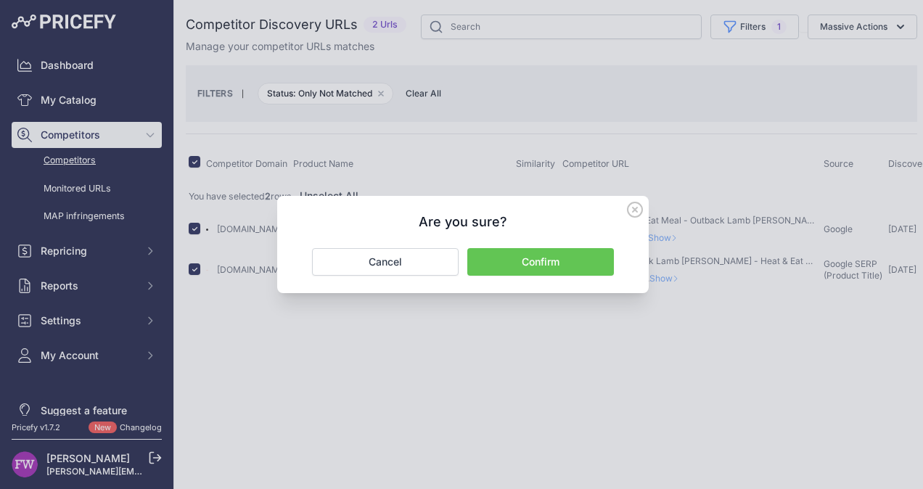
click at [559, 266] on button "Confirm" at bounding box center [540, 262] width 147 height 28
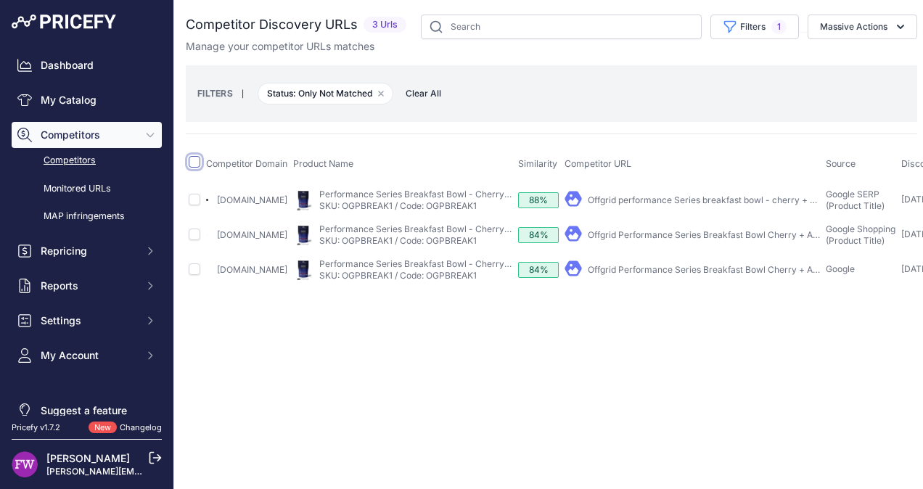
click at [194, 158] on input "checkbox" at bounding box center [195, 162] width 12 height 12
checkbox input "true"
